Goal: Find specific page/section: Find specific page/section

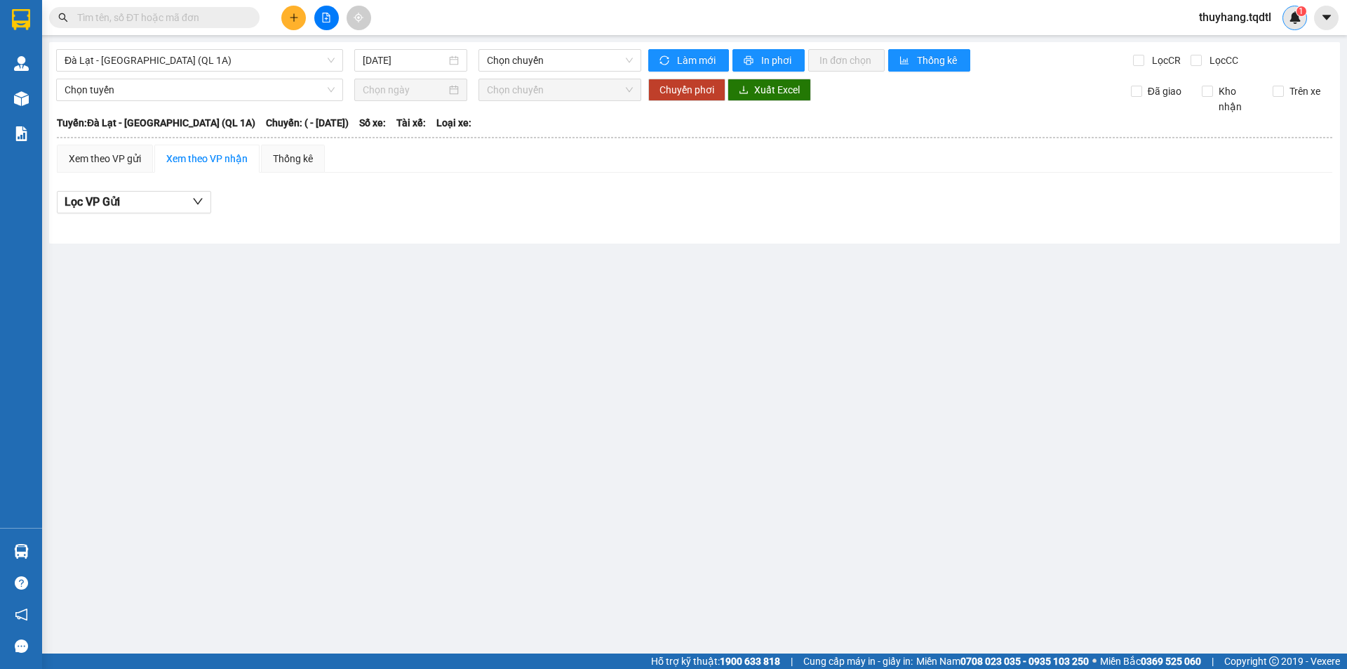
click at [1295, 19] on img at bounding box center [1295, 17] width 13 height 13
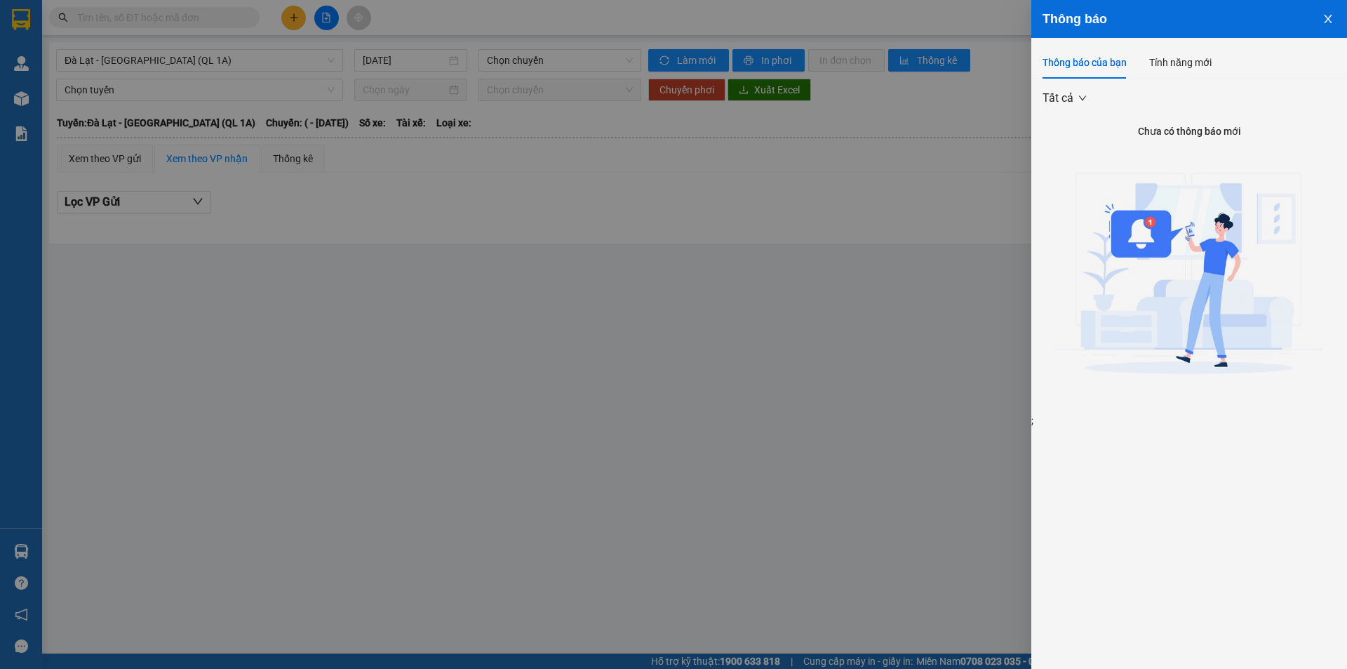
click at [1323, 24] on icon "close" at bounding box center [1328, 18] width 11 height 11
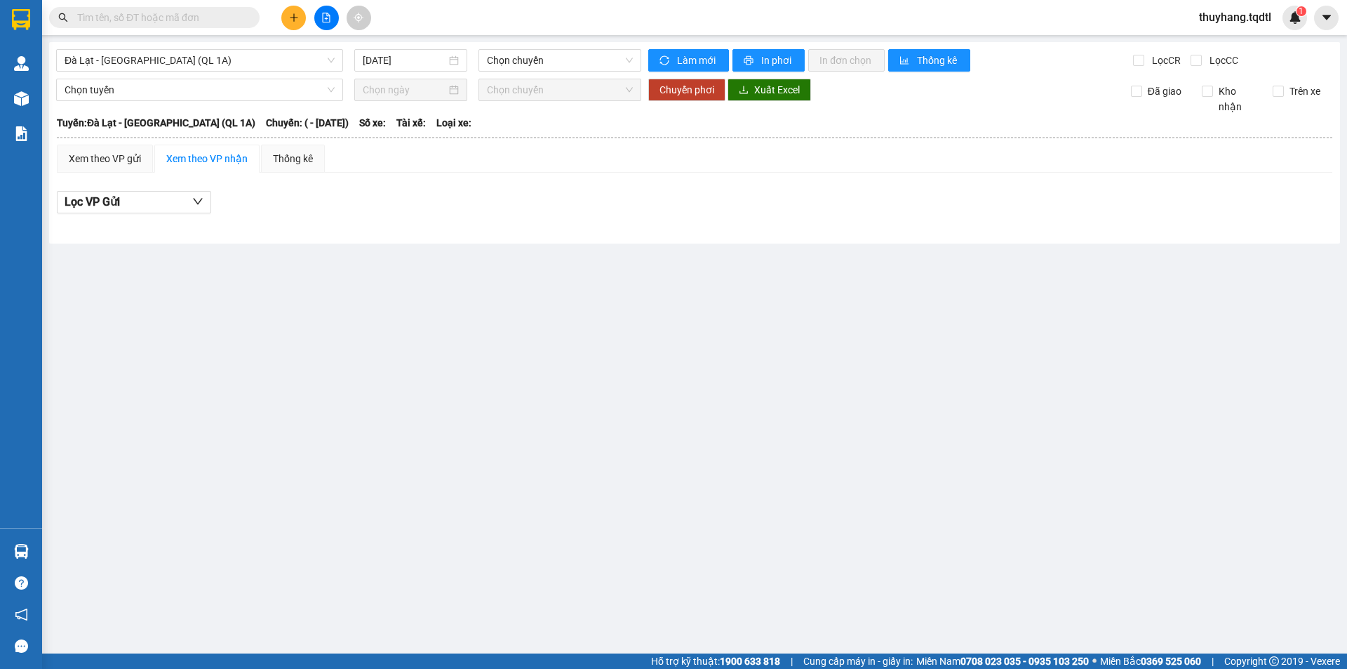
click at [1338, 17] on body "Kết quả tìm kiếm ( 0 ) Bộ lọc No Data thuyhang.tqdtl 1 Quản [PERSON_NAME] lý kh…" at bounding box center [673, 334] width 1347 height 669
click at [1334, 17] on button at bounding box center [1326, 18] width 25 height 25
click at [333, 7] on button at bounding box center [326, 18] width 25 height 25
click at [327, 17] on icon "file-add" at bounding box center [326, 18] width 10 height 10
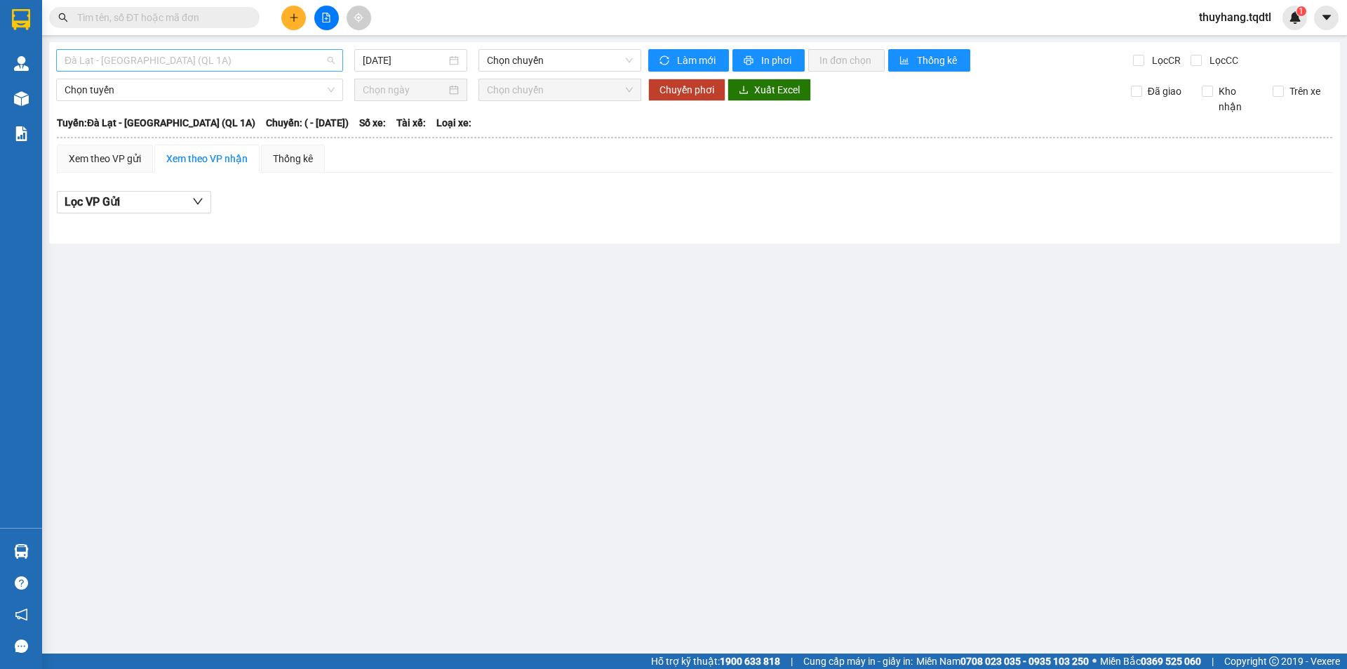
click at [192, 61] on span "Đà Lạt - [GEOGRAPHIC_DATA] (QL 1A)" at bounding box center [200, 60] width 270 height 21
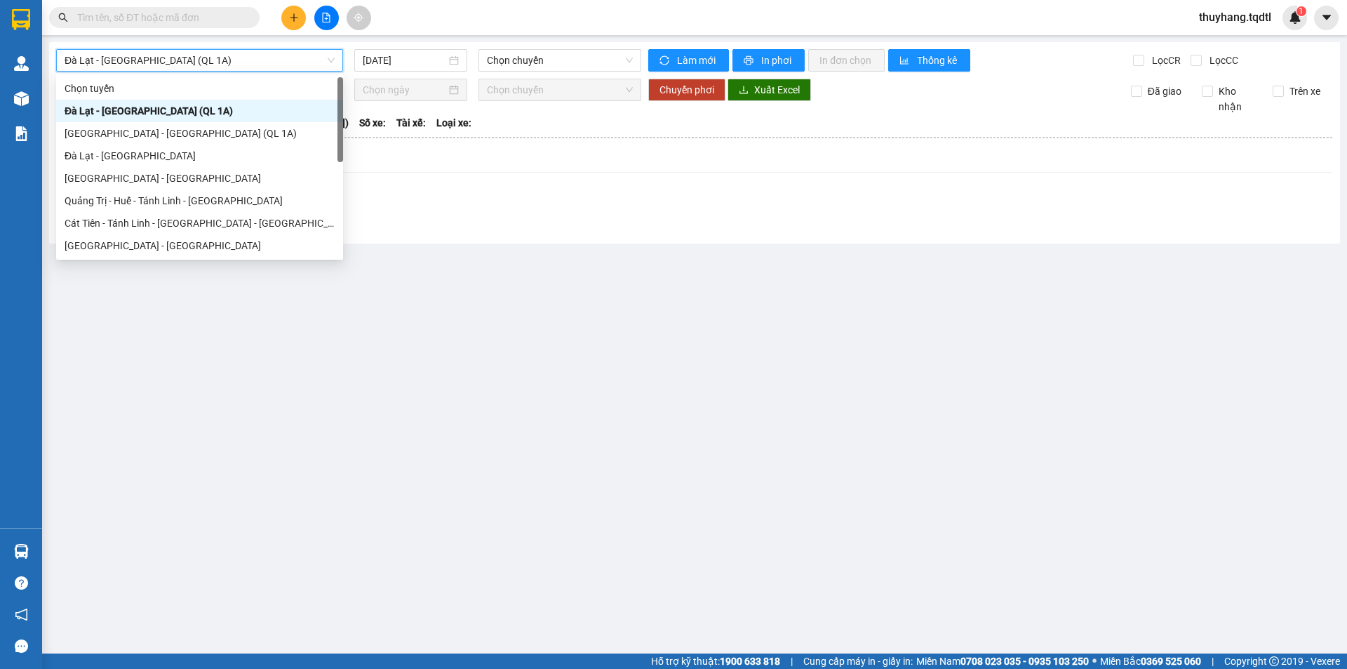
click at [192, 61] on span "Đà Lạt - [GEOGRAPHIC_DATA] (QL 1A)" at bounding box center [200, 60] width 270 height 21
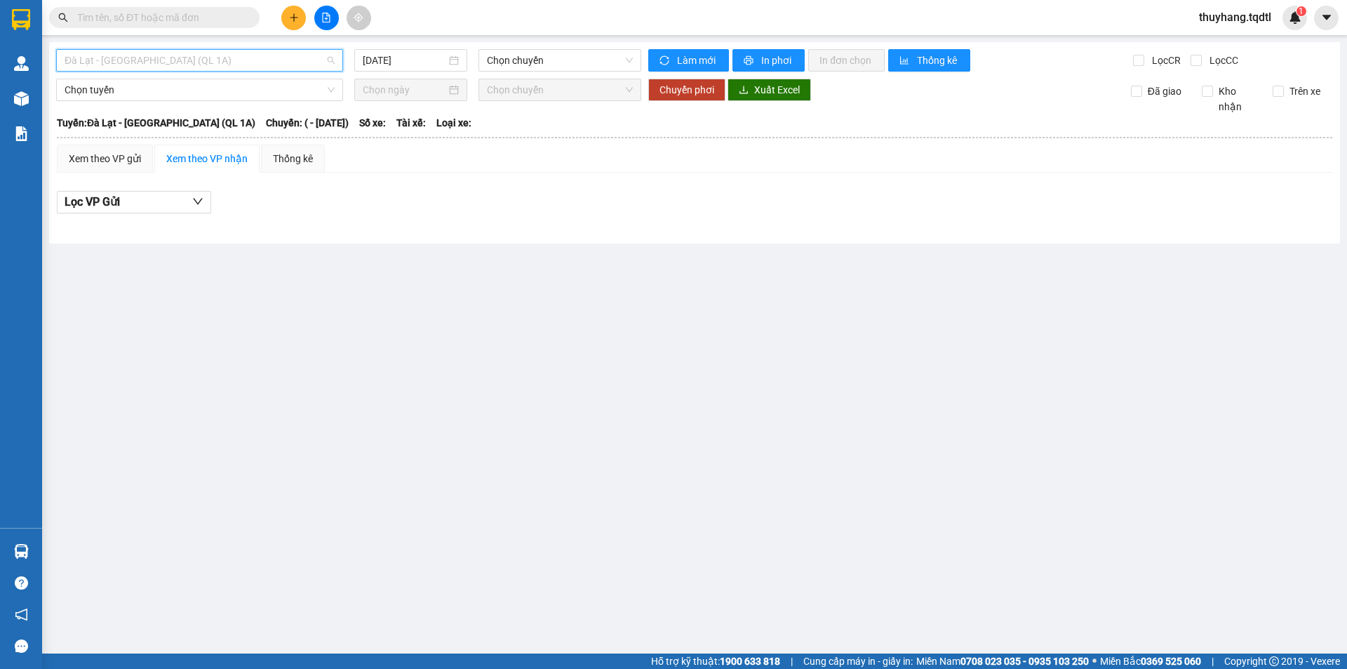
click at [192, 61] on span "Đà Lạt - [GEOGRAPHIC_DATA] (QL 1A)" at bounding box center [200, 60] width 270 height 21
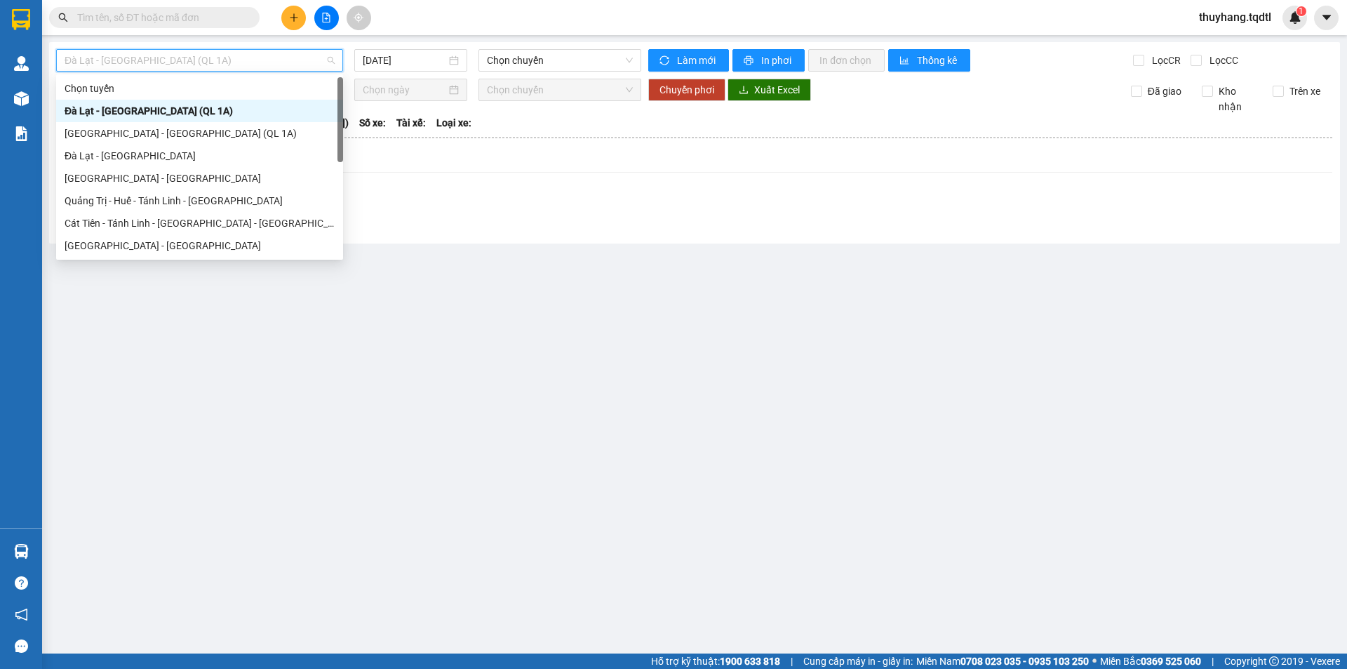
click at [192, 61] on span "Đà Lạt - [GEOGRAPHIC_DATA] (QL 1A)" at bounding box center [200, 60] width 270 height 21
